Goal: Task Accomplishment & Management: Complete application form

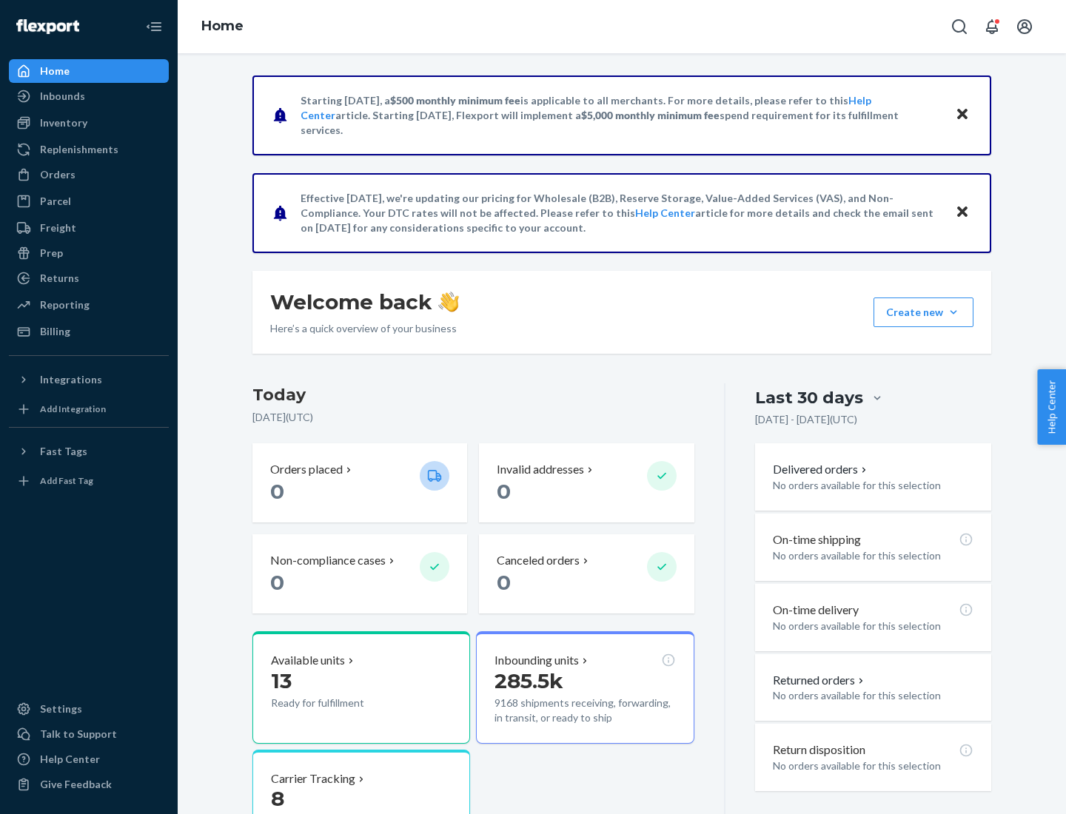
click at [953, 312] on button "Create new Create new inbound Create new order Create new product" at bounding box center [923, 312] width 100 height 30
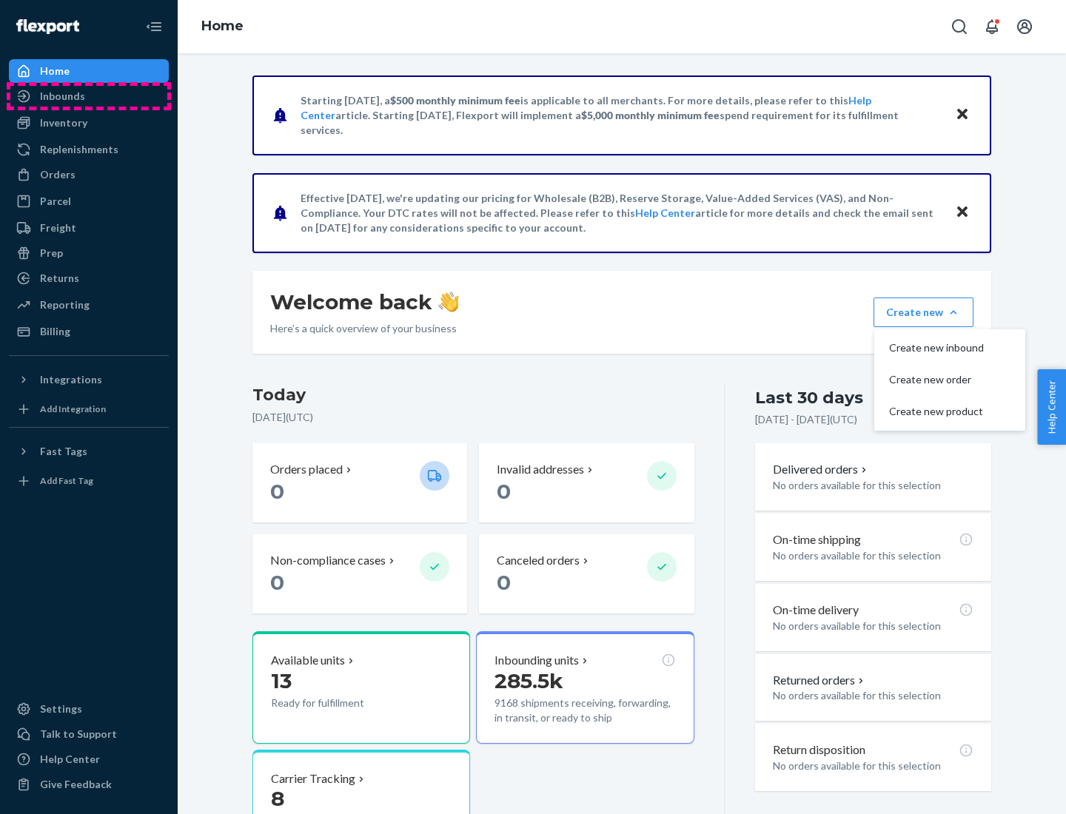
click at [89, 96] on div "Inbounds" at bounding box center [88, 96] width 157 height 21
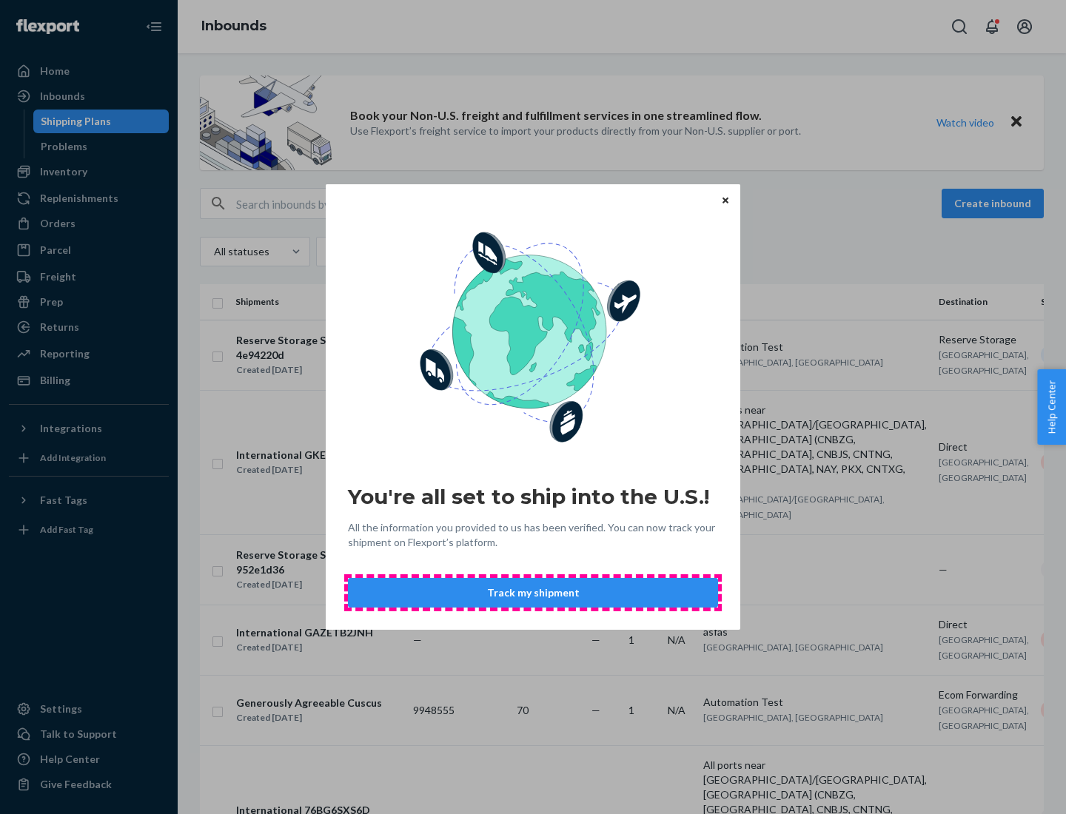
click at [533, 593] on button "Track my shipment" at bounding box center [533, 593] width 370 height 30
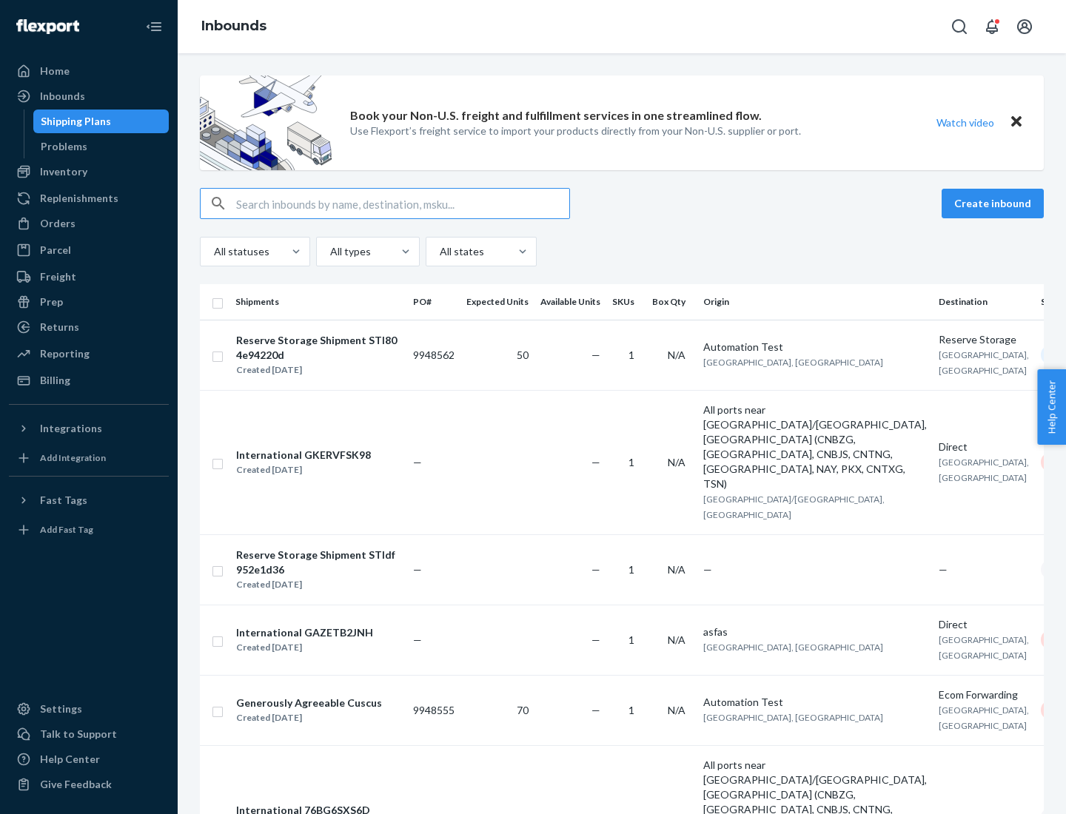
click at [994, 203] on button "Create inbound" at bounding box center [992, 204] width 102 height 30
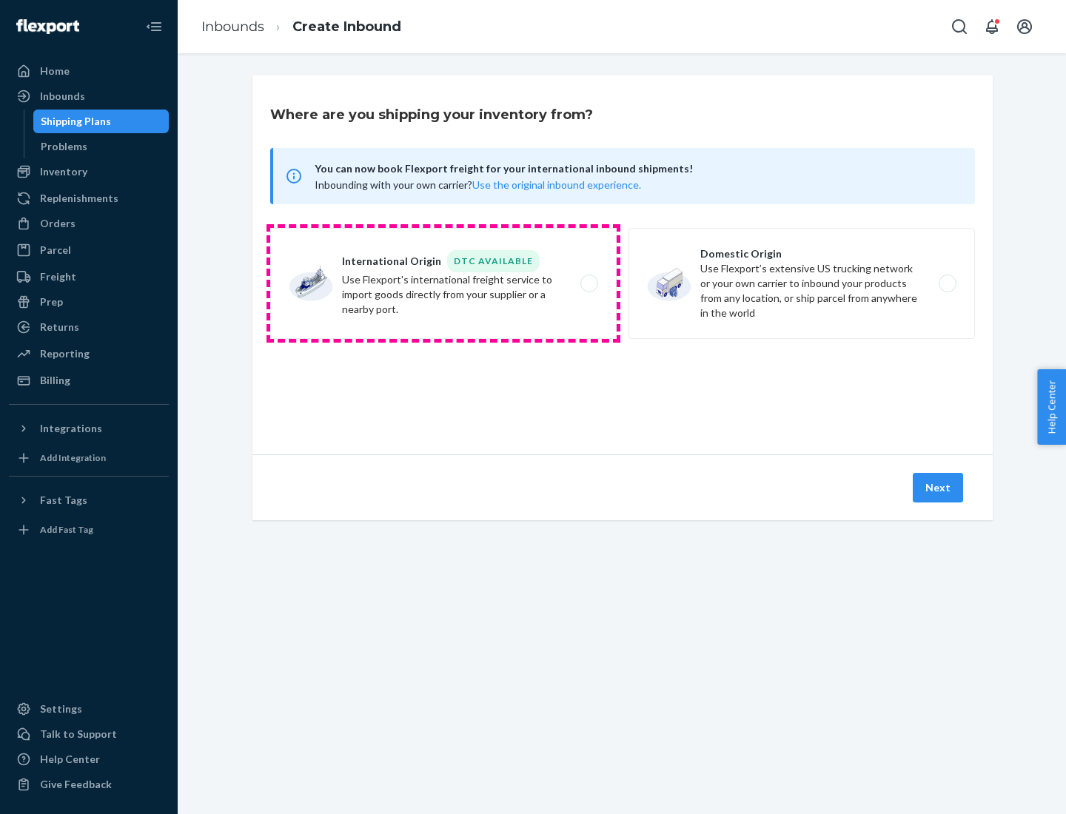
click at [443, 283] on label "International Origin DTC Available Use Flexport's international freight service…" at bounding box center [443, 283] width 346 height 111
click at [588, 283] on input "International Origin DTC Available Use Flexport's international freight service…" at bounding box center [593, 284] width 10 height 10
radio input "true"
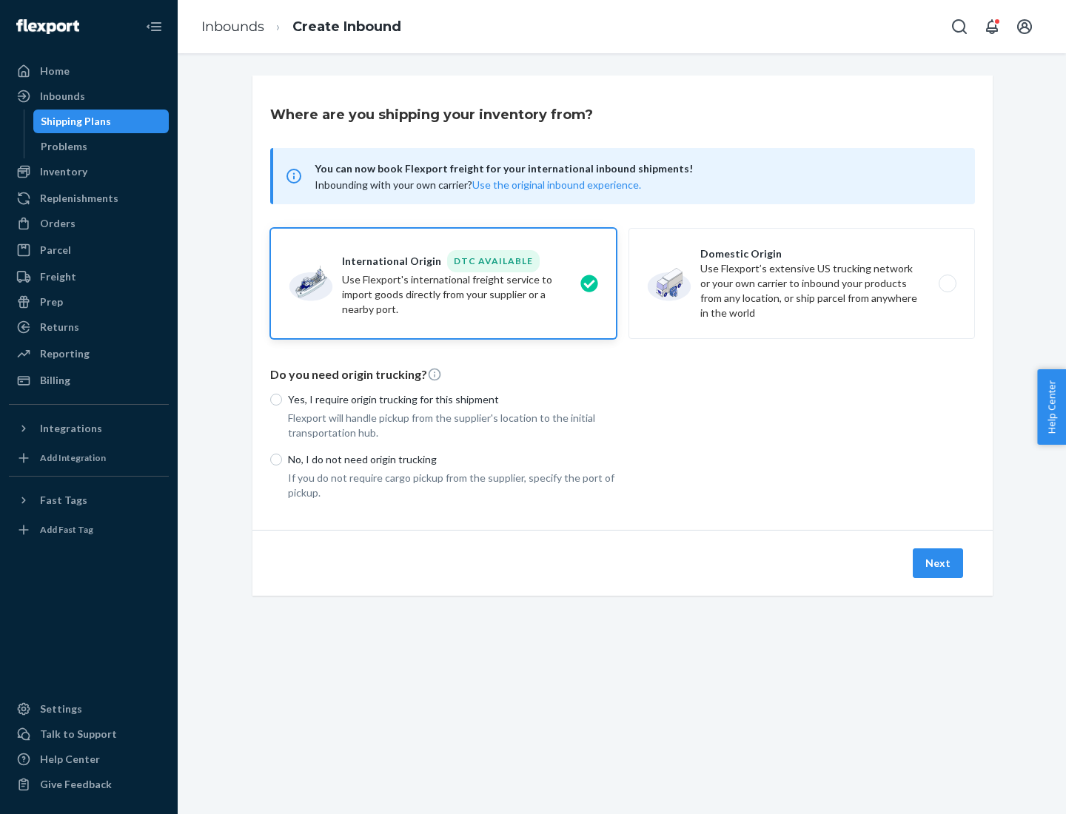
click at [452, 459] on p "No, I do not need origin trucking" at bounding box center [452, 459] width 329 height 15
click at [282, 459] on input "No, I do not need origin trucking" at bounding box center [276, 460] width 12 height 12
radio input "true"
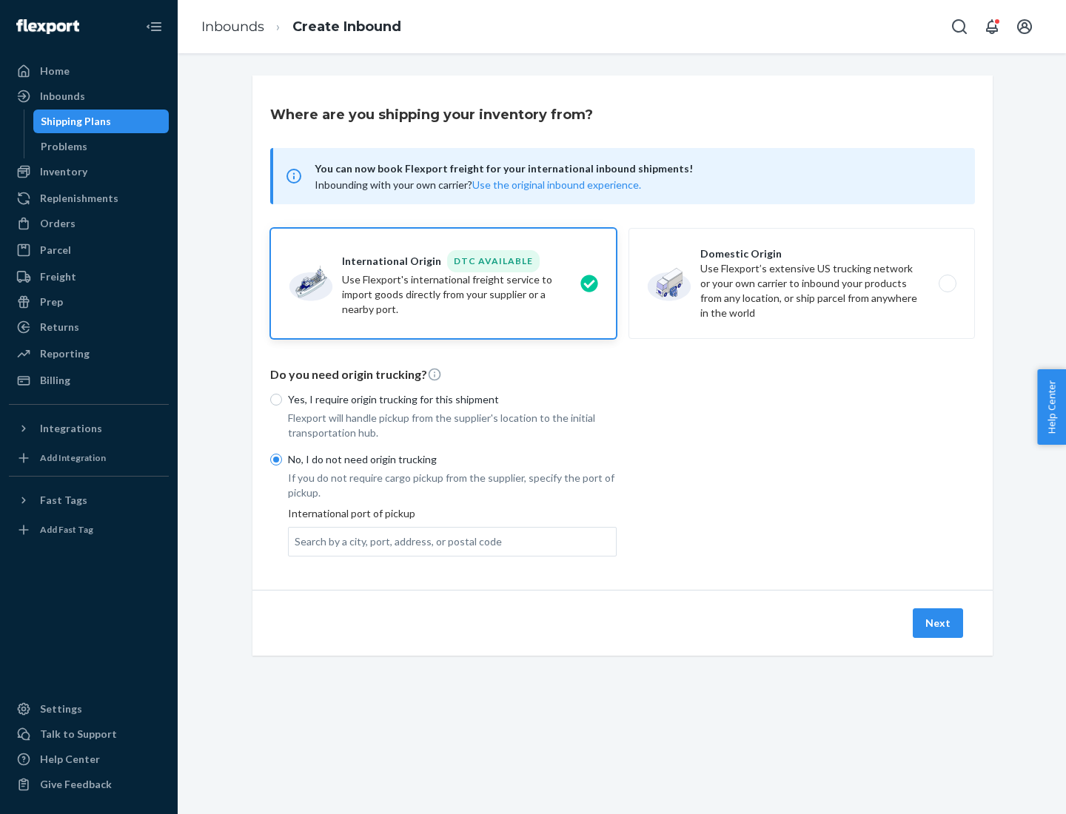
click at [394, 541] on div "Search by a city, port, address, or postal code" at bounding box center [397, 541] width 207 height 15
click at [296, 541] on input "Search by a city, port, address, or postal code" at bounding box center [294, 541] width 1 height 15
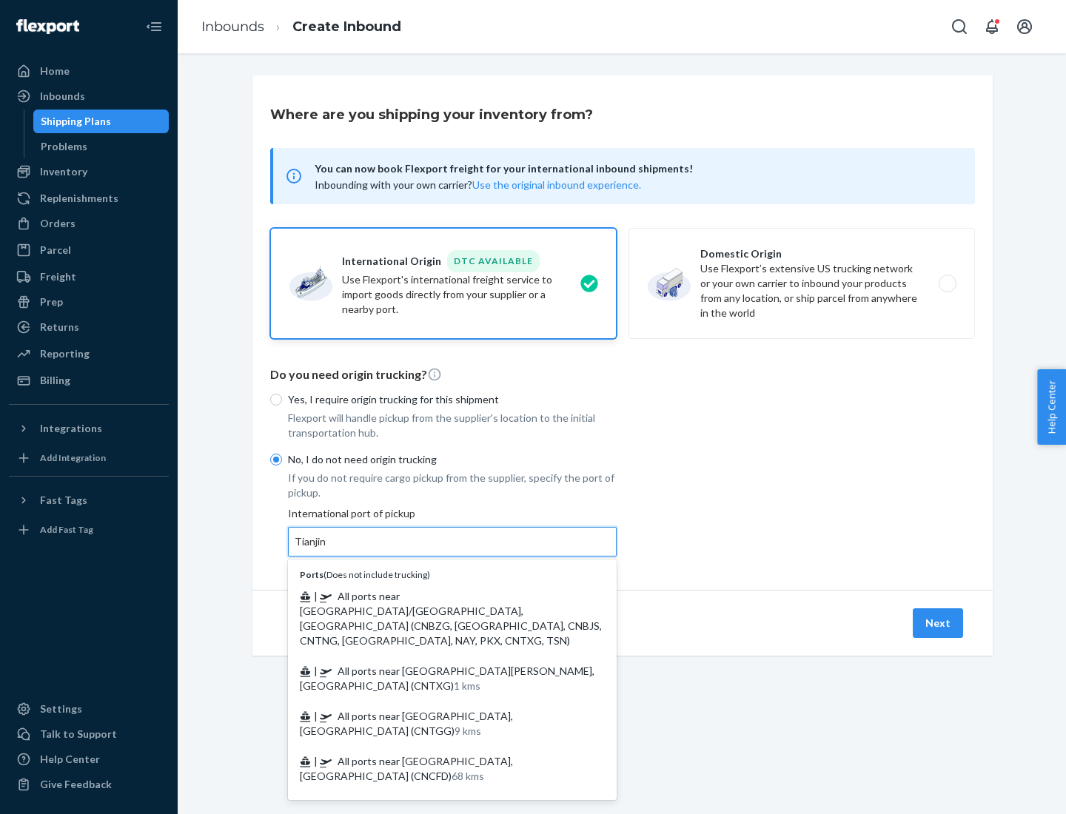
click at [437, 596] on span "| All ports near [GEOGRAPHIC_DATA]/[GEOGRAPHIC_DATA], [GEOGRAPHIC_DATA] (CNBZG,…" at bounding box center [451, 618] width 302 height 57
click at [327, 549] on input "Tianjin" at bounding box center [310, 541] width 33 height 15
type input "All ports near [GEOGRAPHIC_DATA]/[GEOGRAPHIC_DATA], [GEOGRAPHIC_DATA] (CNBZG, […"
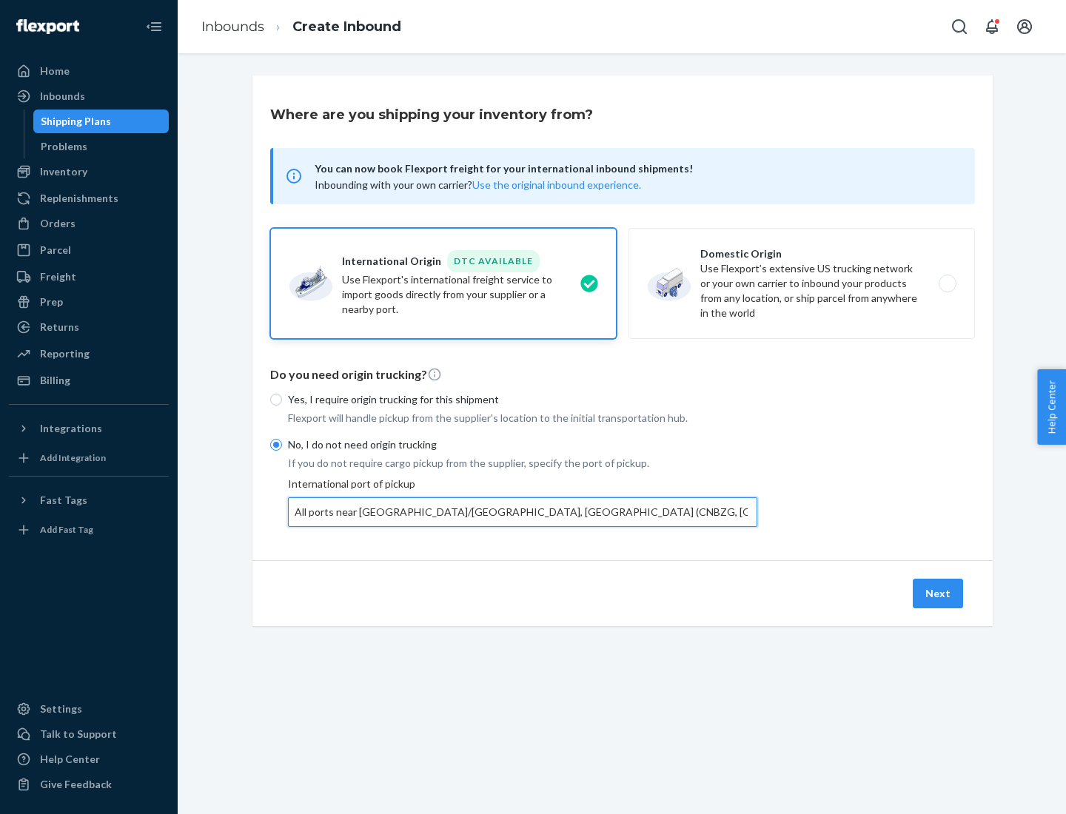
click at [938, 593] on button "Next" at bounding box center [937, 594] width 50 height 30
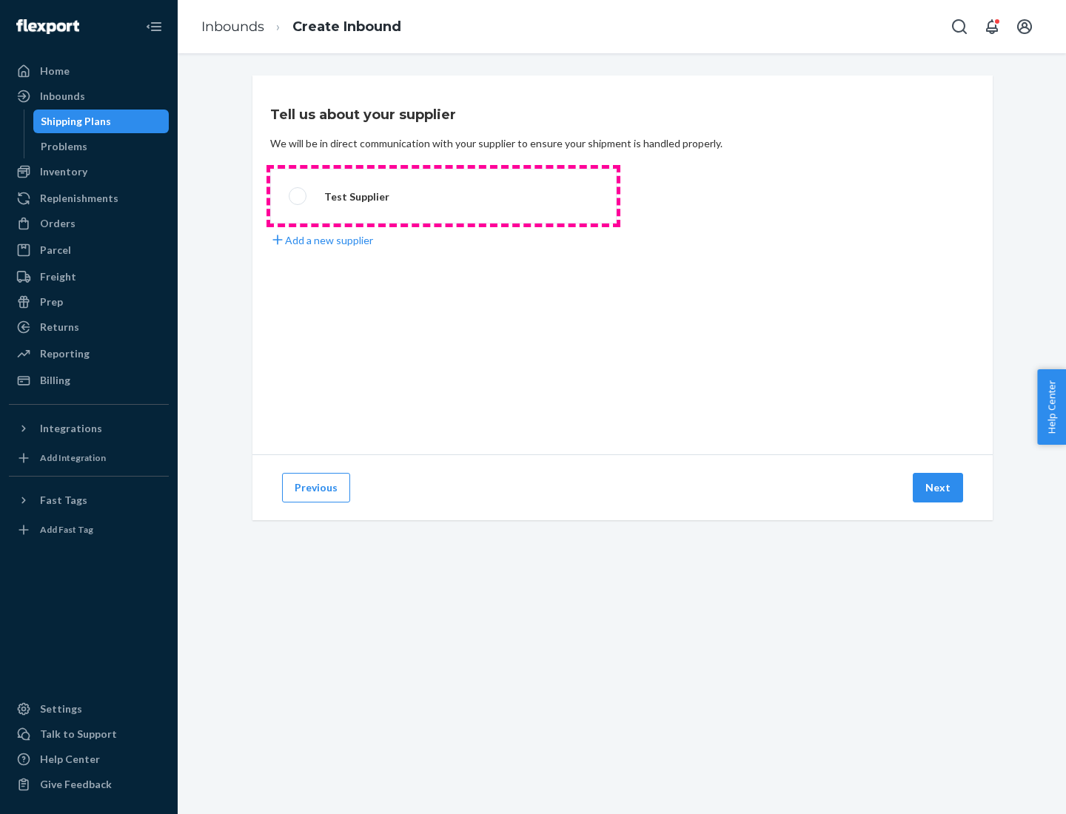
click at [443, 196] on label "Test Supplier" at bounding box center [443, 196] width 346 height 55
click at [298, 196] on input "Test Supplier" at bounding box center [294, 197] width 10 height 10
radio input "true"
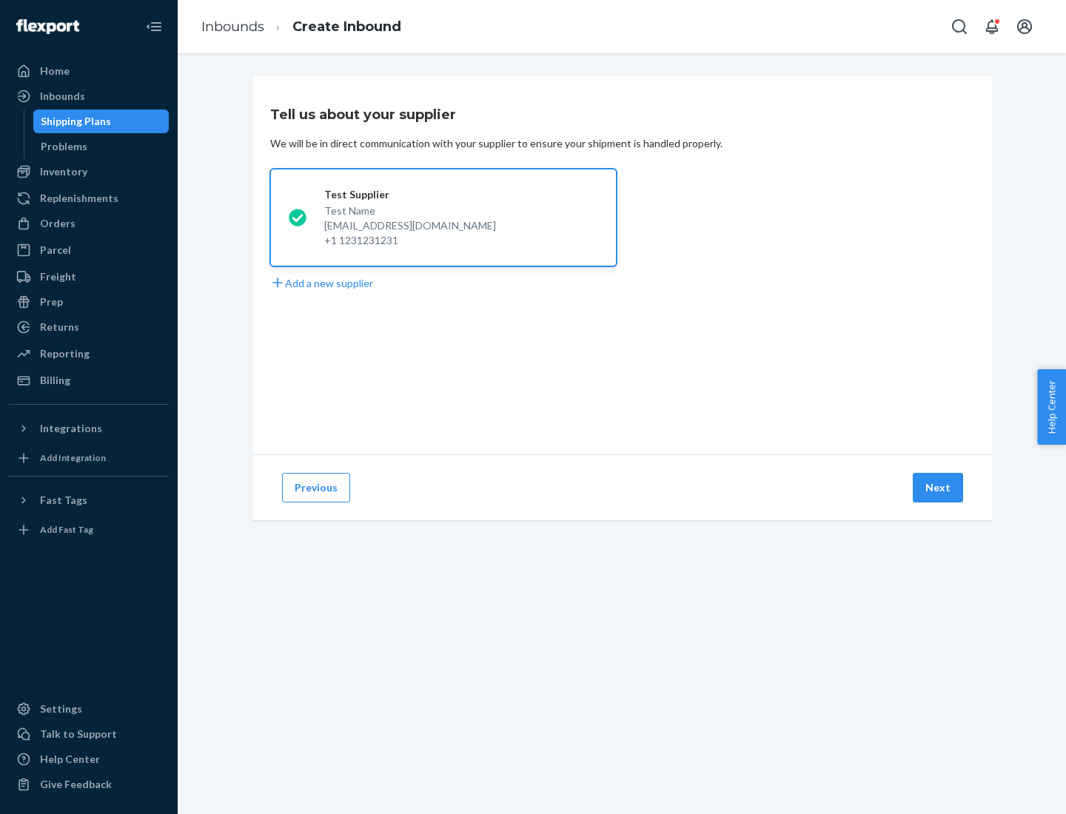
click at [938, 488] on button "Next" at bounding box center [937, 488] width 50 height 30
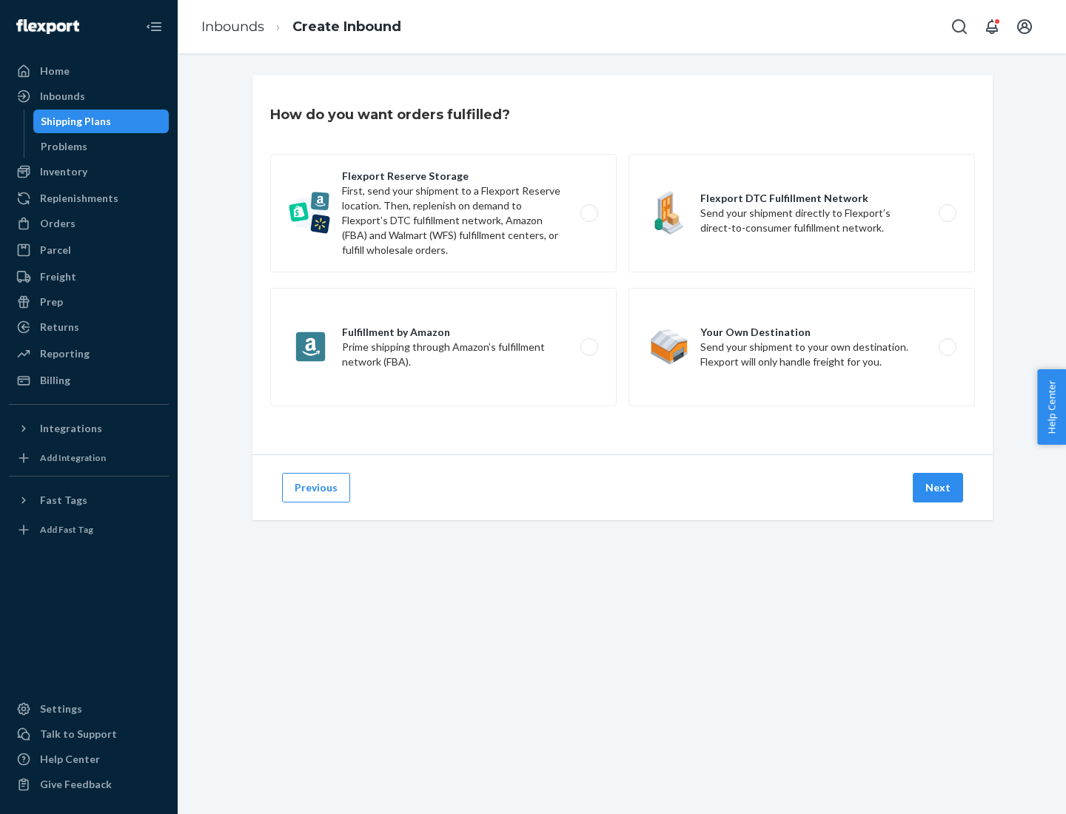
click at [622, 265] on div "Flexport Reserve Storage First, send your shipment to a Flexport Reserve locati…" at bounding box center [622, 282] width 704 height 256
click at [801, 213] on label "Flexport DTC Fulfillment Network Send your shipment directly to Flexport’s dire…" at bounding box center [801, 213] width 346 height 118
click at [946, 213] on input "Flexport DTC Fulfillment Network Send your shipment directly to Flexport’s dire…" at bounding box center [951, 214] width 10 height 10
radio input "true"
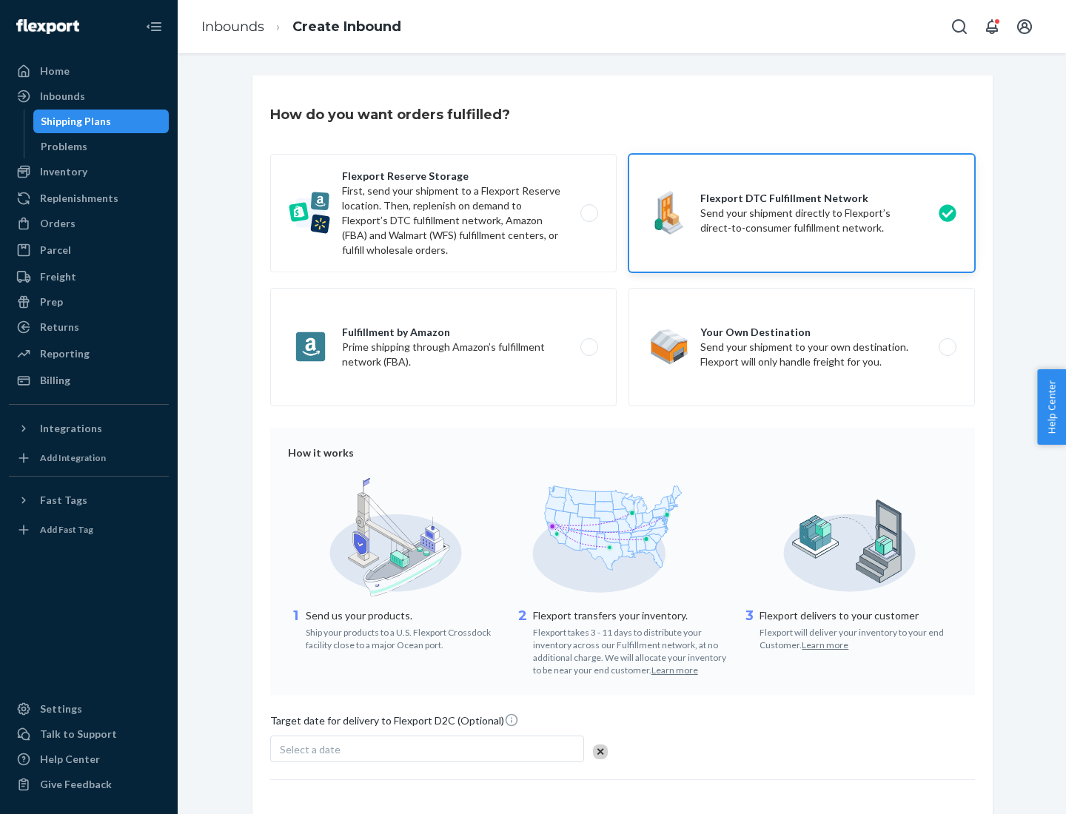
scroll to position [109, 0]
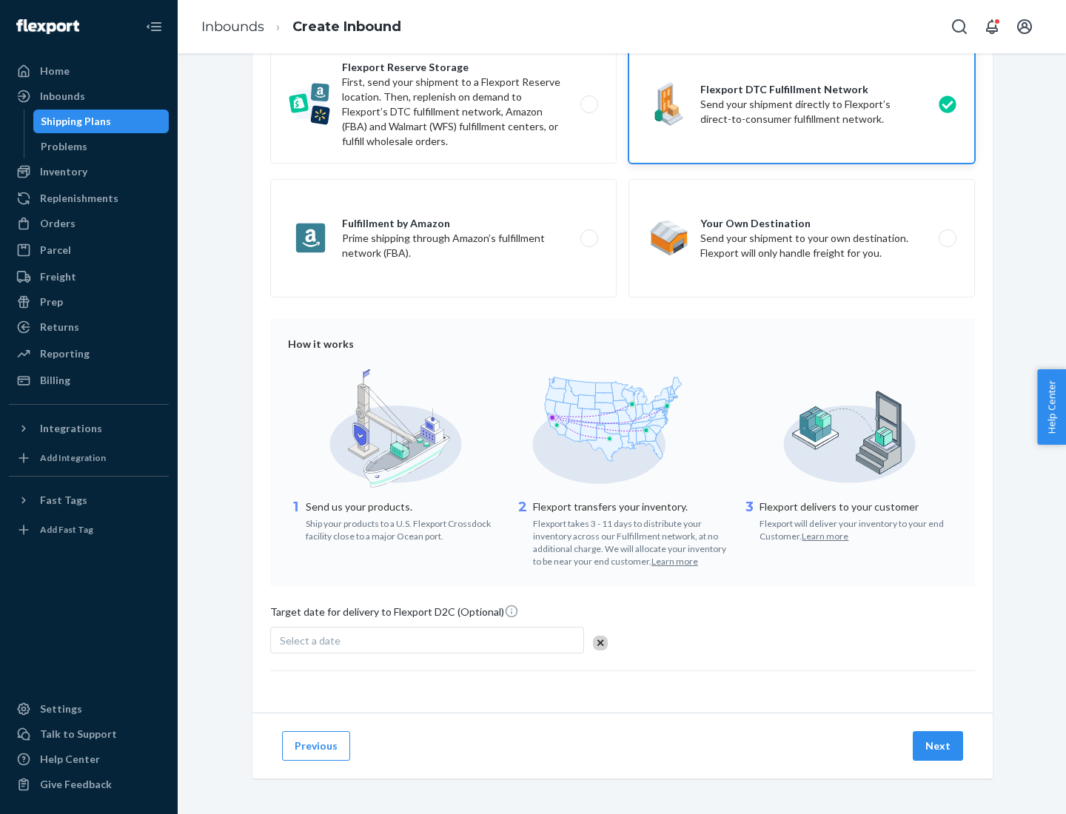
click at [938, 745] on button "Next" at bounding box center [937, 746] width 50 height 30
